Goal: Navigation & Orientation: Find specific page/section

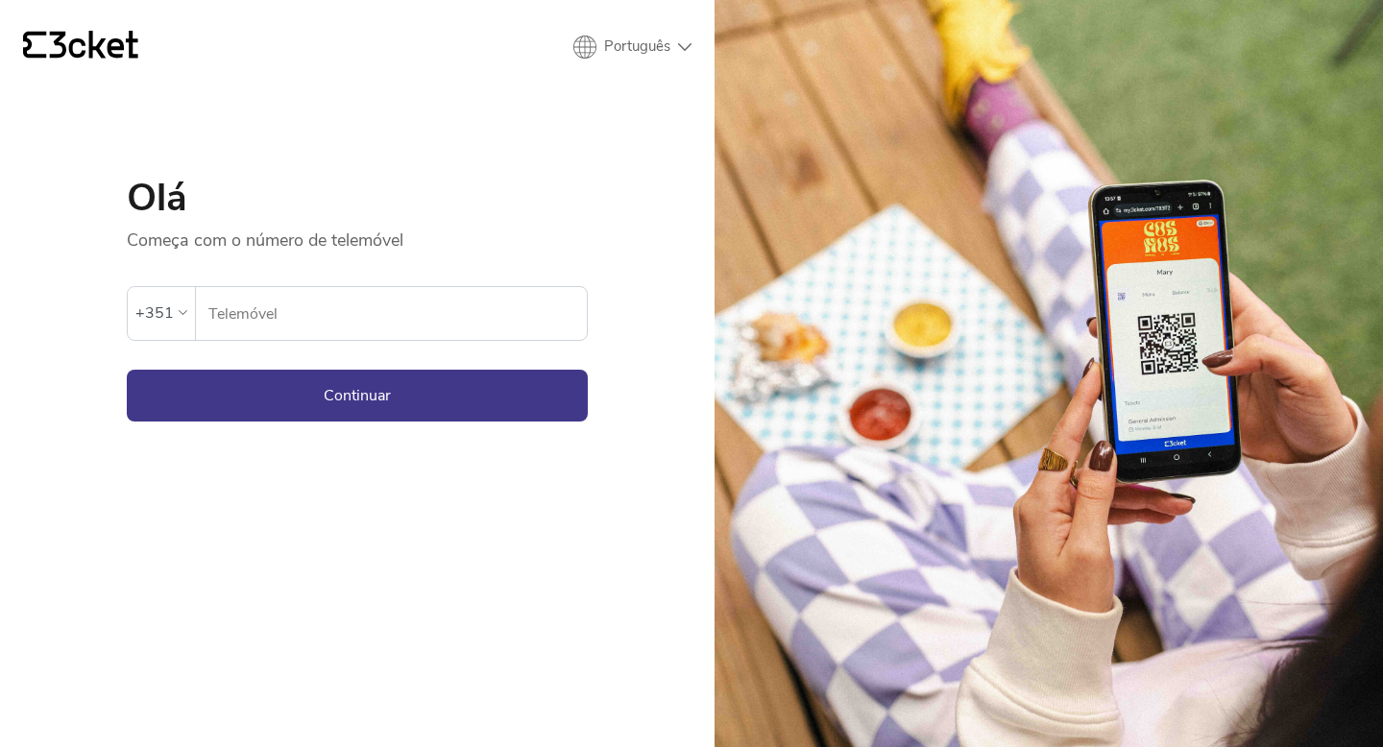
click at [360, 312] on input "Telemóvel" at bounding box center [396, 313] width 379 height 53
type input "910560118"
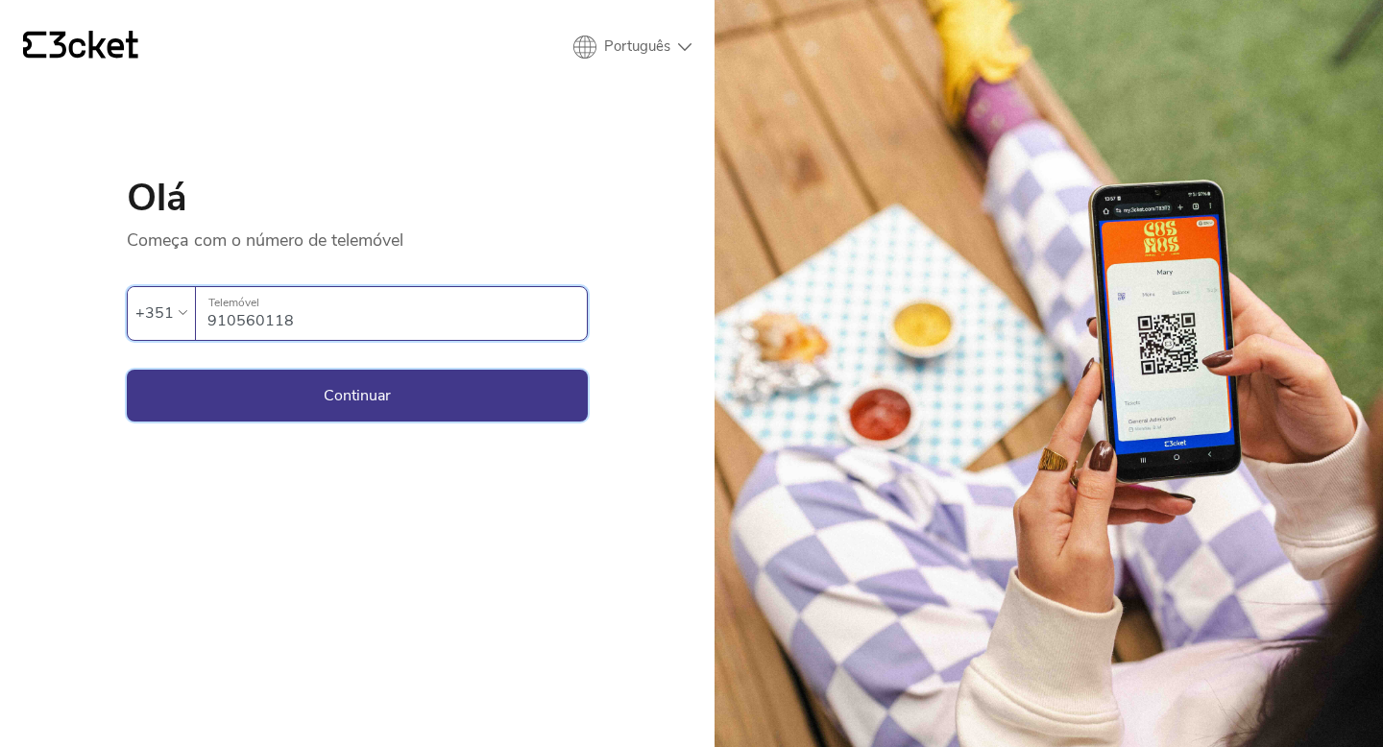
click at [364, 397] on button "Continuar" at bounding box center [357, 396] width 461 height 52
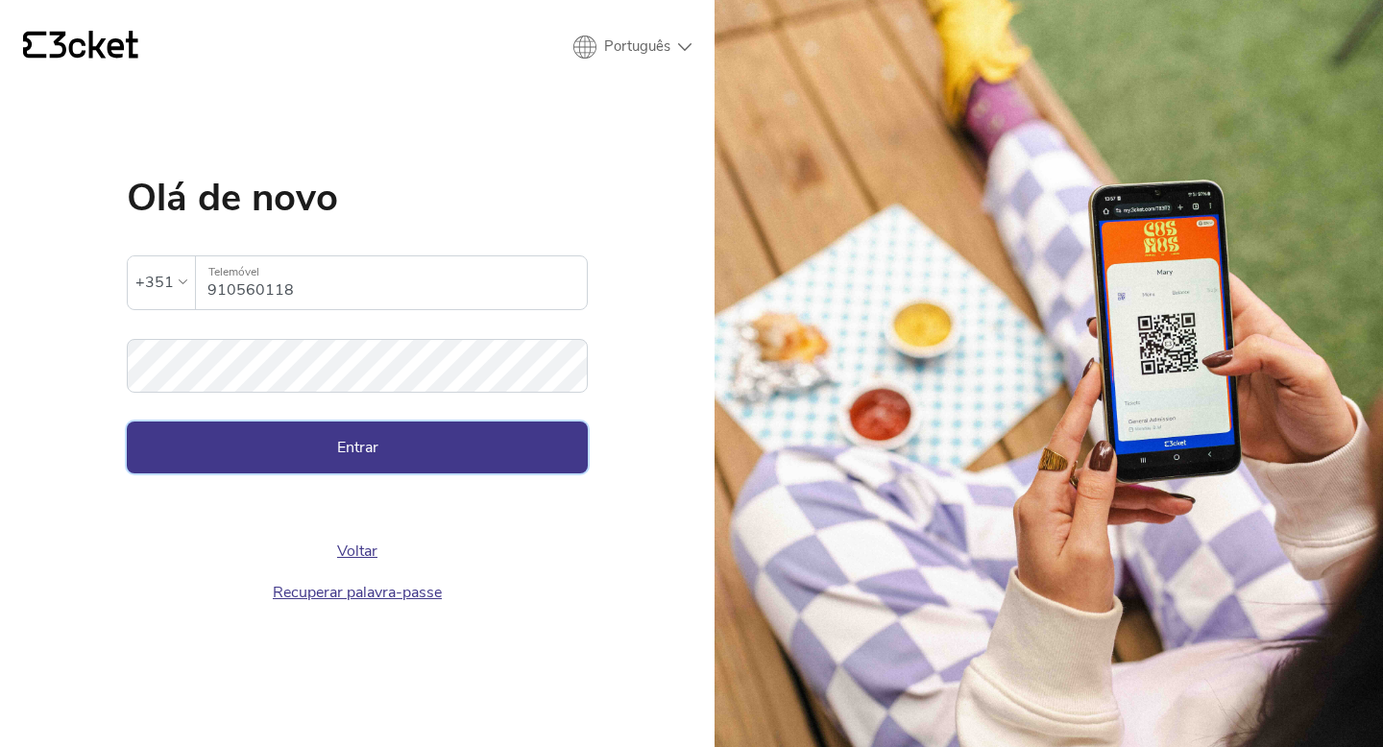
click at [300, 436] on button "Entrar" at bounding box center [357, 448] width 461 height 52
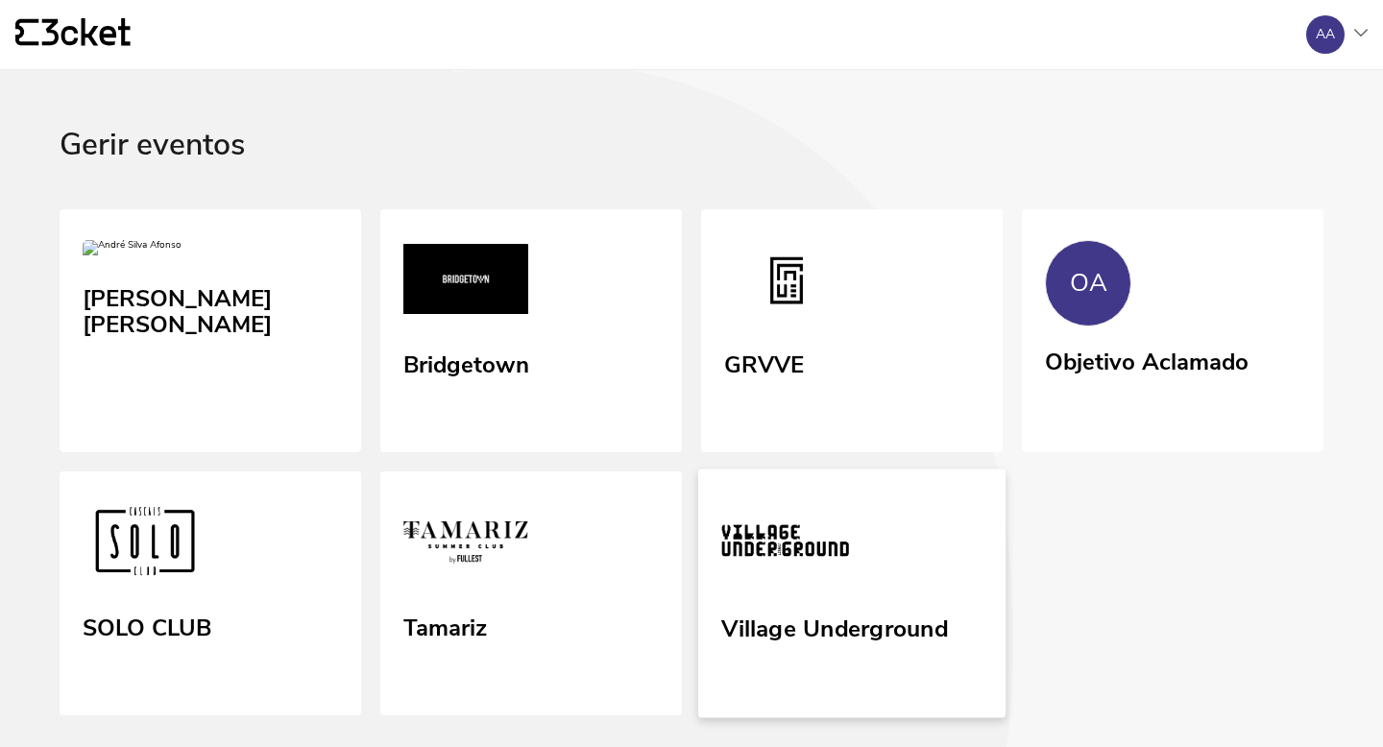
click at [985, 592] on link "Village Underground" at bounding box center [851, 594] width 307 height 249
click at [1201, 376] on div "Objetivo Aclamado" at bounding box center [1145, 359] width 207 height 35
